Goal: Task Accomplishment & Management: Use online tool/utility

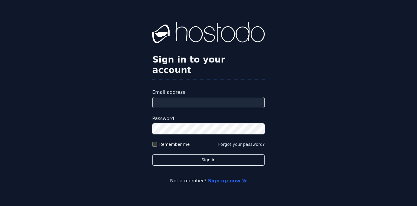
type input "**********"
click at [208, 155] on button "Sign in" at bounding box center [208, 160] width 112 height 11
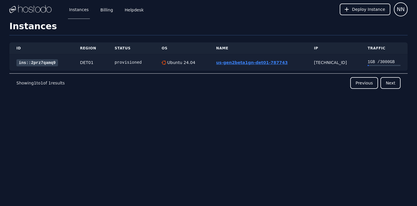
click at [240, 62] on link "us-gen2beta1gn-det01-787743" at bounding box center [251, 62] width 71 height 5
click at [246, 63] on link "us-gen2beta1gn-det01-787743" at bounding box center [251, 62] width 71 height 5
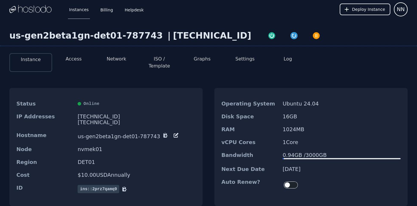
click at [74, 60] on button "Access" at bounding box center [74, 59] width 16 height 7
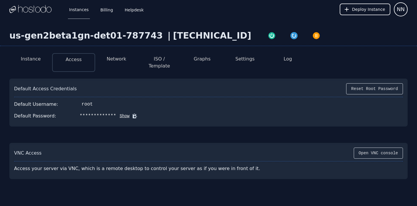
click at [120, 113] on button "Show" at bounding box center [122, 116] width 13 height 6
drag, startPoint x: 76, startPoint y: 109, endPoint x: 121, endPoint y: 110, distance: 45.4
click at [121, 113] on div "P.m.wLKjhmIPo9+l" at bounding box center [102, 116] width 45 height 7
copy div "P.m.wLKjhmIPo9+l"
